Goal: Task Accomplishment & Management: Manage account settings

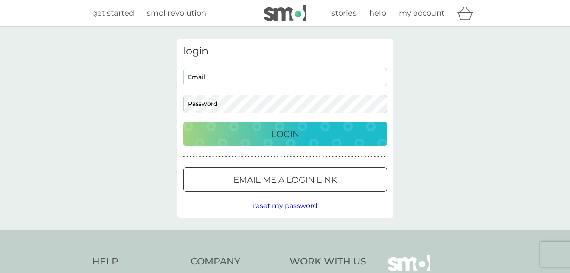
type input "[EMAIL_ADDRESS][DOMAIN_NAME]"
click at [325, 138] on div "Login" at bounding box center [285, 134] width 187 height 14
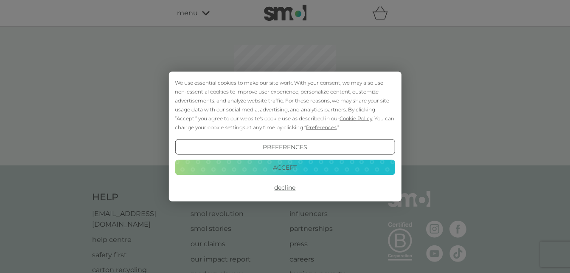
click at [361, 166] on button "Accept" at bounding box center [285, 166] width 220 height 15
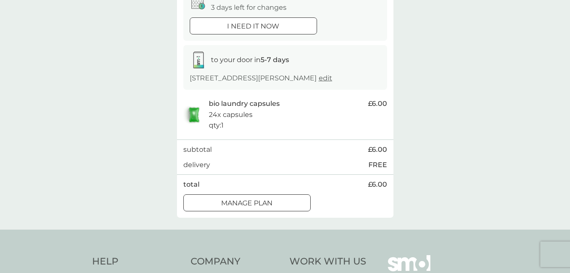
scroll to position [101, 0]
click at [274, 206] on div "Manage plan" at bounding box center [247, 202] width 127 height 11
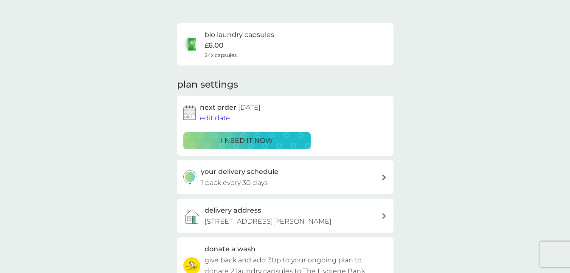
scroll to position [50, 0]
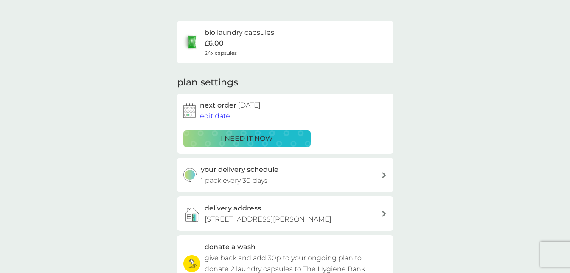
click at [204, 118] on span "edit date" at bounding box center [215, 116] width 30 height 8
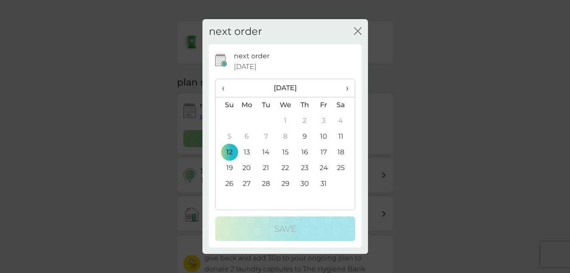
click at [347, 88] on span "›" at bounding box center [344, 88] width 8 height 18
click at [342, 121] on td "6" at bounding box center [343, 121] width 21 height 16
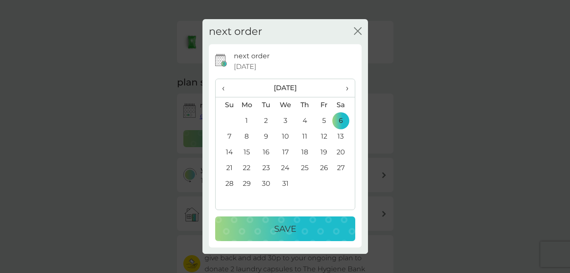
click at [307, 231] on div "Save" at bounding box center [285, 229] width 123 height 14
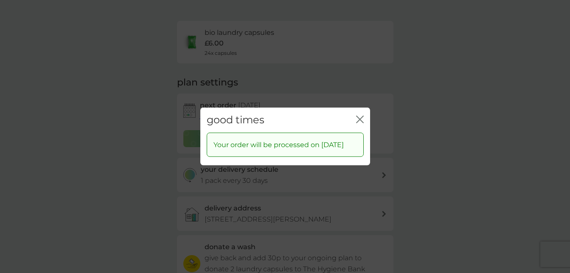
click at [361, 116] on icon "close" at bounding box center [360, 120] width 8 height 8
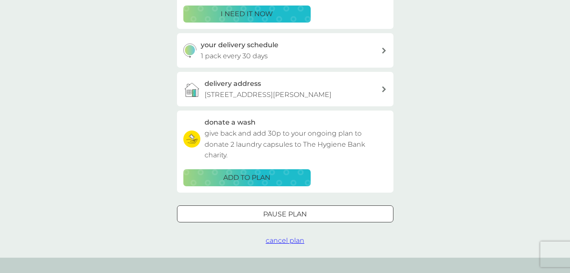
scroll to position [177, 0]
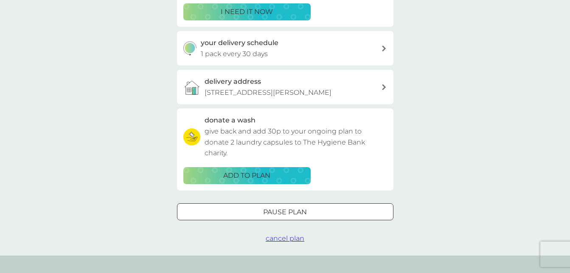
click at [318, 211] on div "Pause plan" at bounding box center [286, 211] width 216 height 11
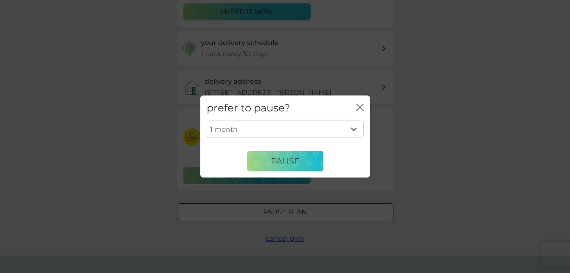
click at [353, 127] on select "1 month 2 months 3 months 4 months 5 months 6 months" at bounding box center [285, 129] width 157 height 18
select select "6"
click at [207, 120] on select "1 month 2 months 3 months 4 months 5 months 6 months" at bounding box center [285, 129] width 157 height 18
click at [296, 167] on button "Pause" at bounding box center [285, 161] width 76 height 20
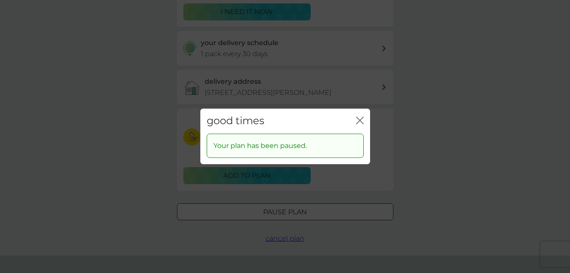
click at [364, 117] on div "good times close" at bounding box center [285, 120] width 170 height 25
click at [358, 121] on icon "close" at bounding box center [360, 120] width 8 height 8
